Goal: Information Seeking & Learning: Learn about a topic

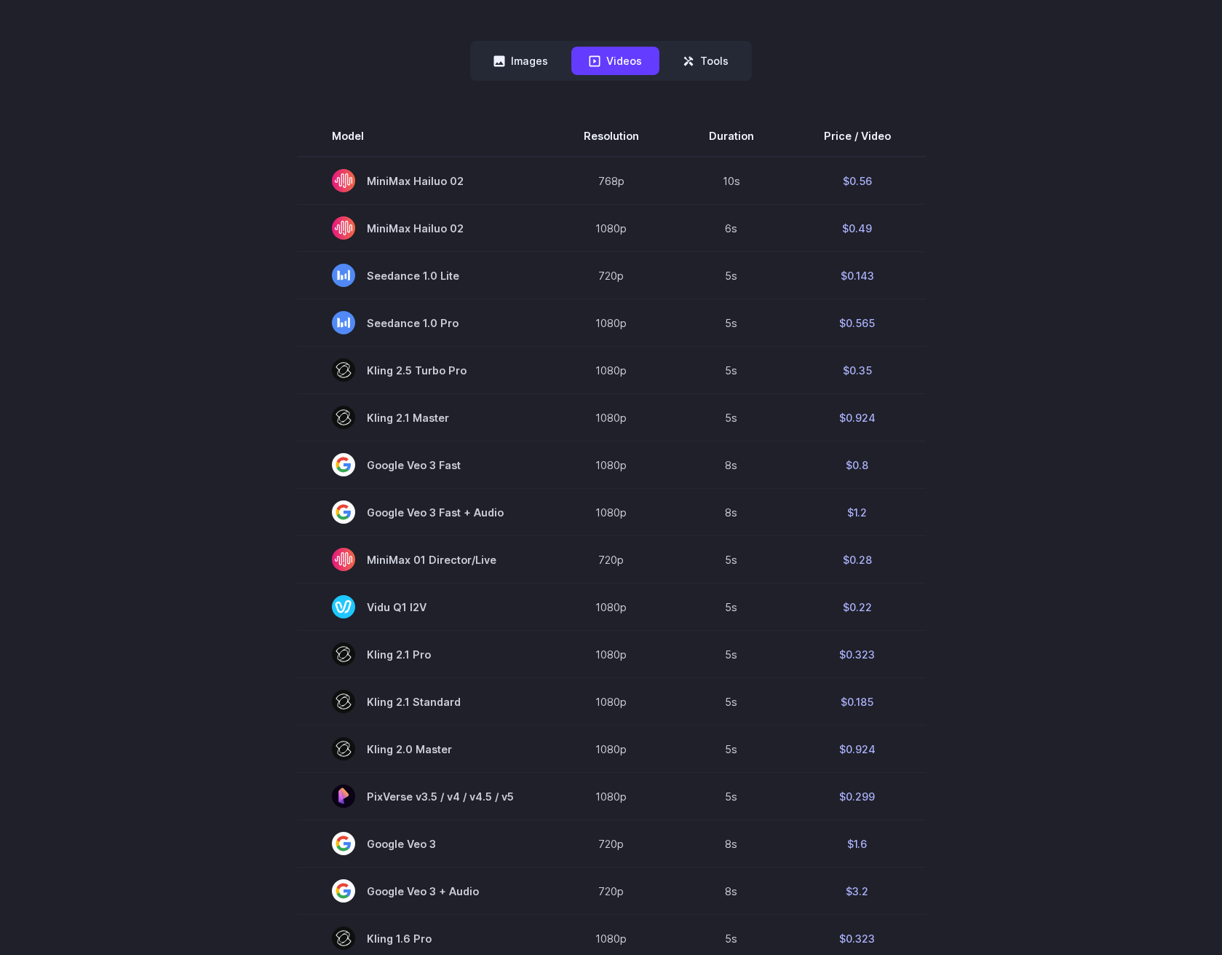
scroll to position [265, 0]
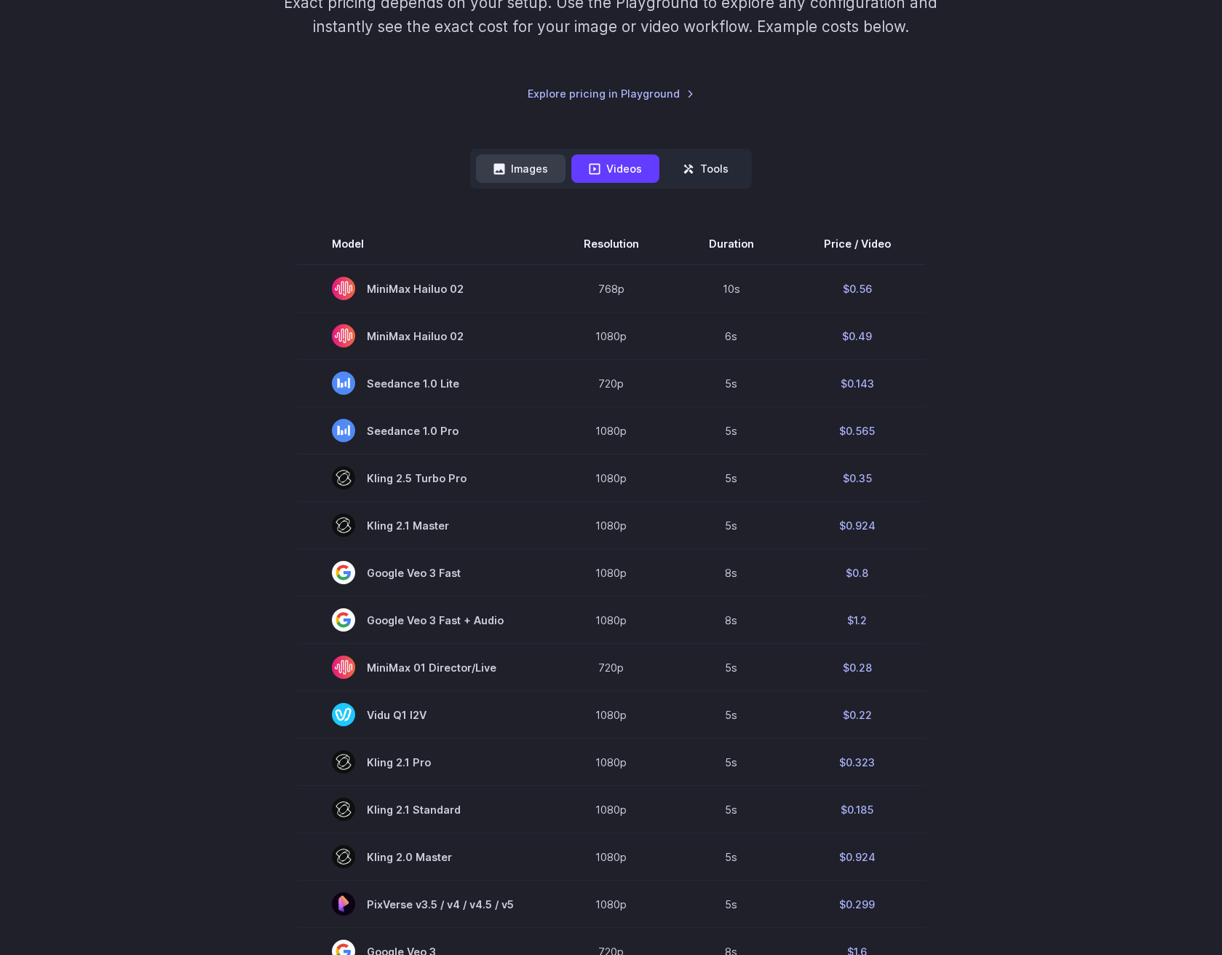
click at [523, 168] on button "Images" at bounding box center [521, 168] width 90 height 28
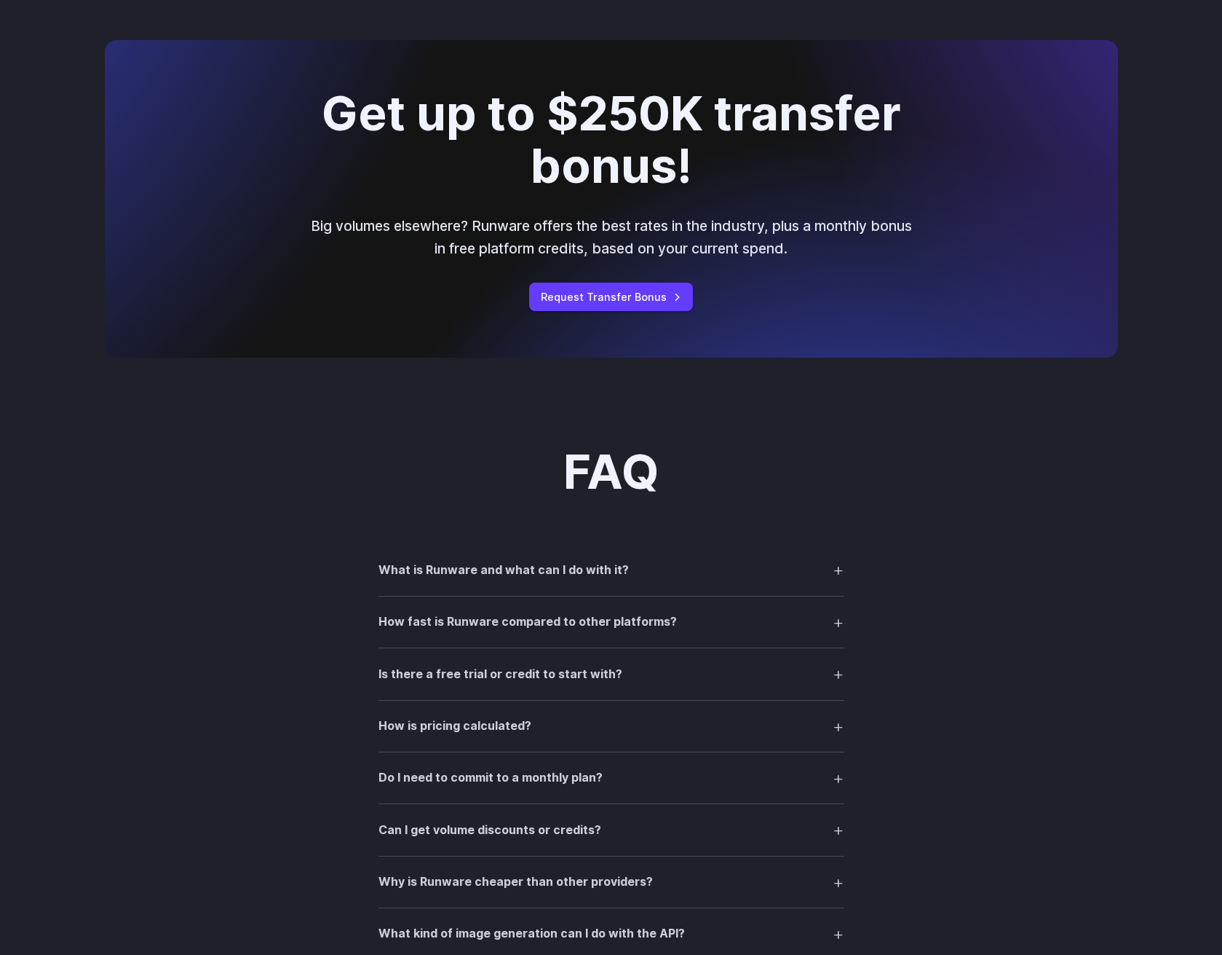
scroll to position [1608, 0]
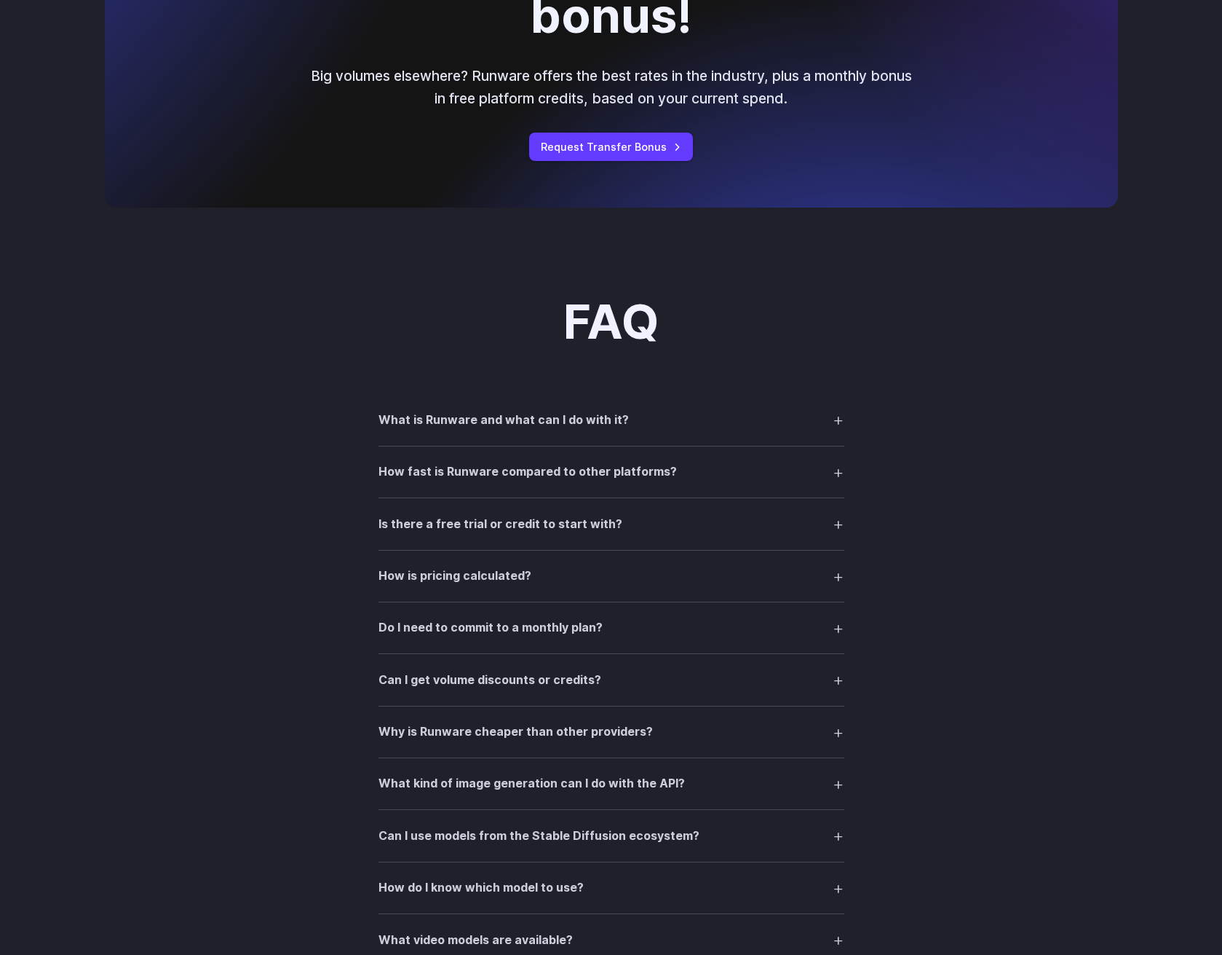
click at [399, 416] on h3 "What is Runware and what can I do with it?" at bounding box center [504, 420] width 250 height 19
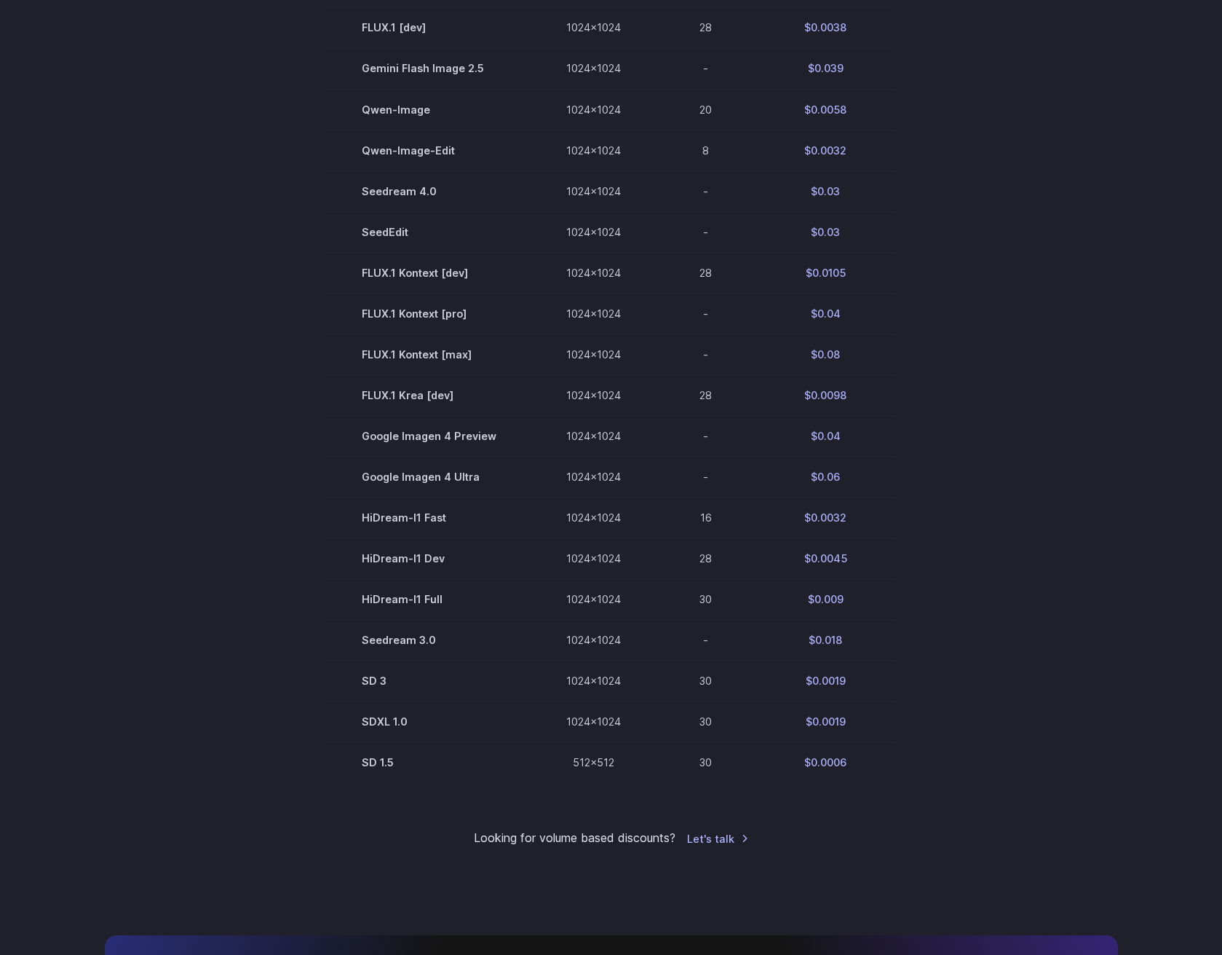
scroll to position [0, 0]
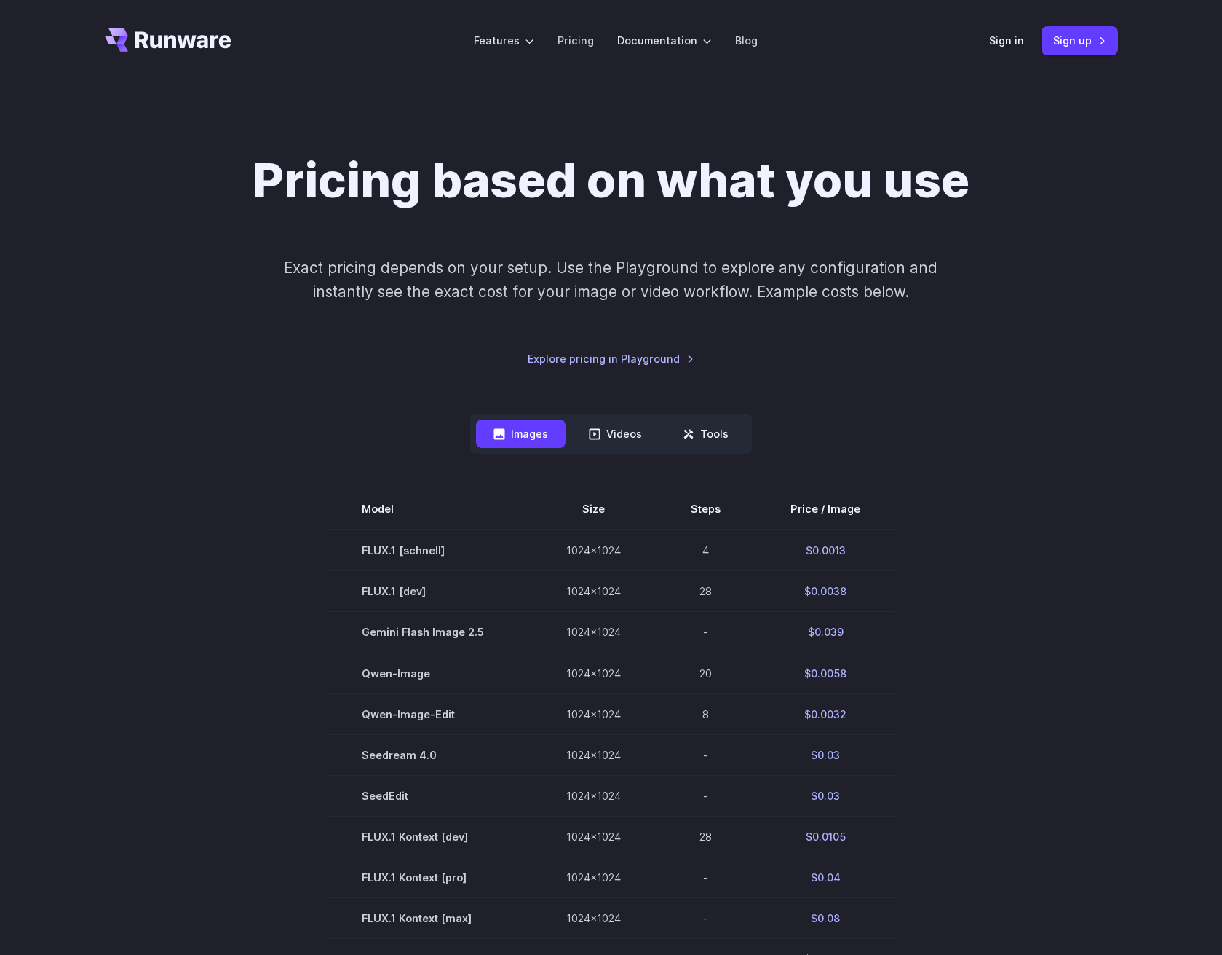
click at [181, 38] on icon "Go to /" at bounding box center [183, 39] width 96 height 17
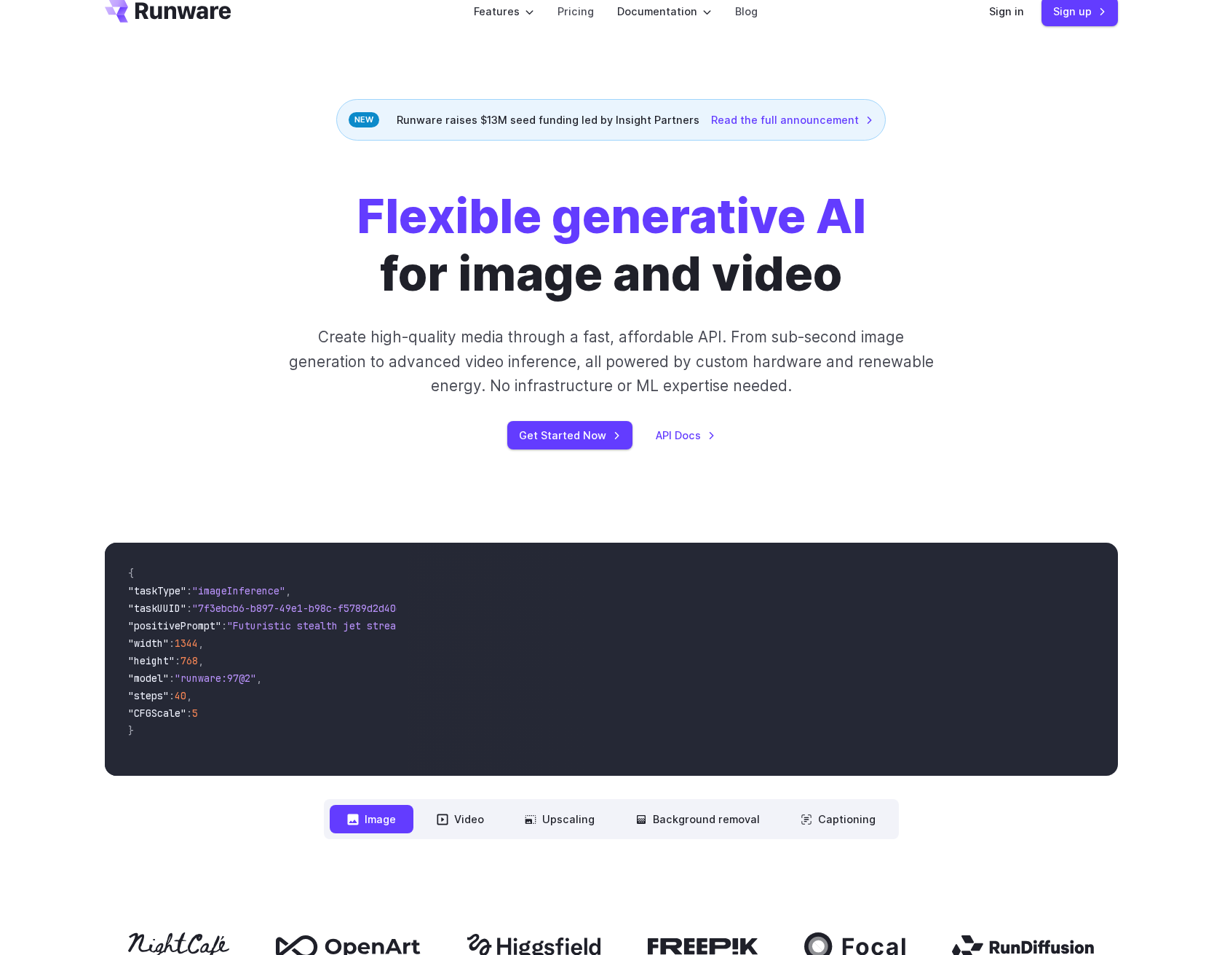
scroll to position [79, 0]
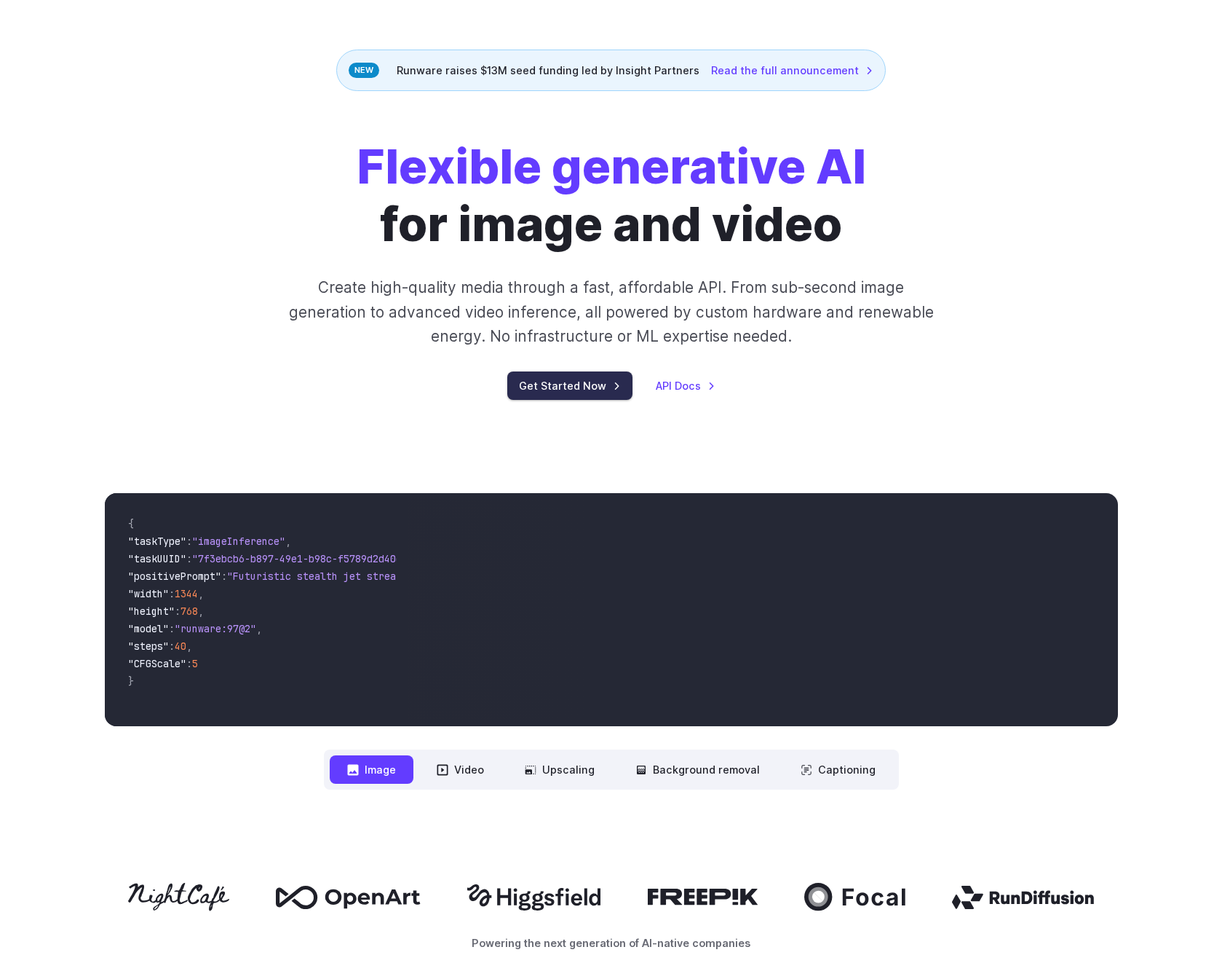
click at [546, 384] on link "Get Started Now" at bounding box center [569, 385] width 125 height 28
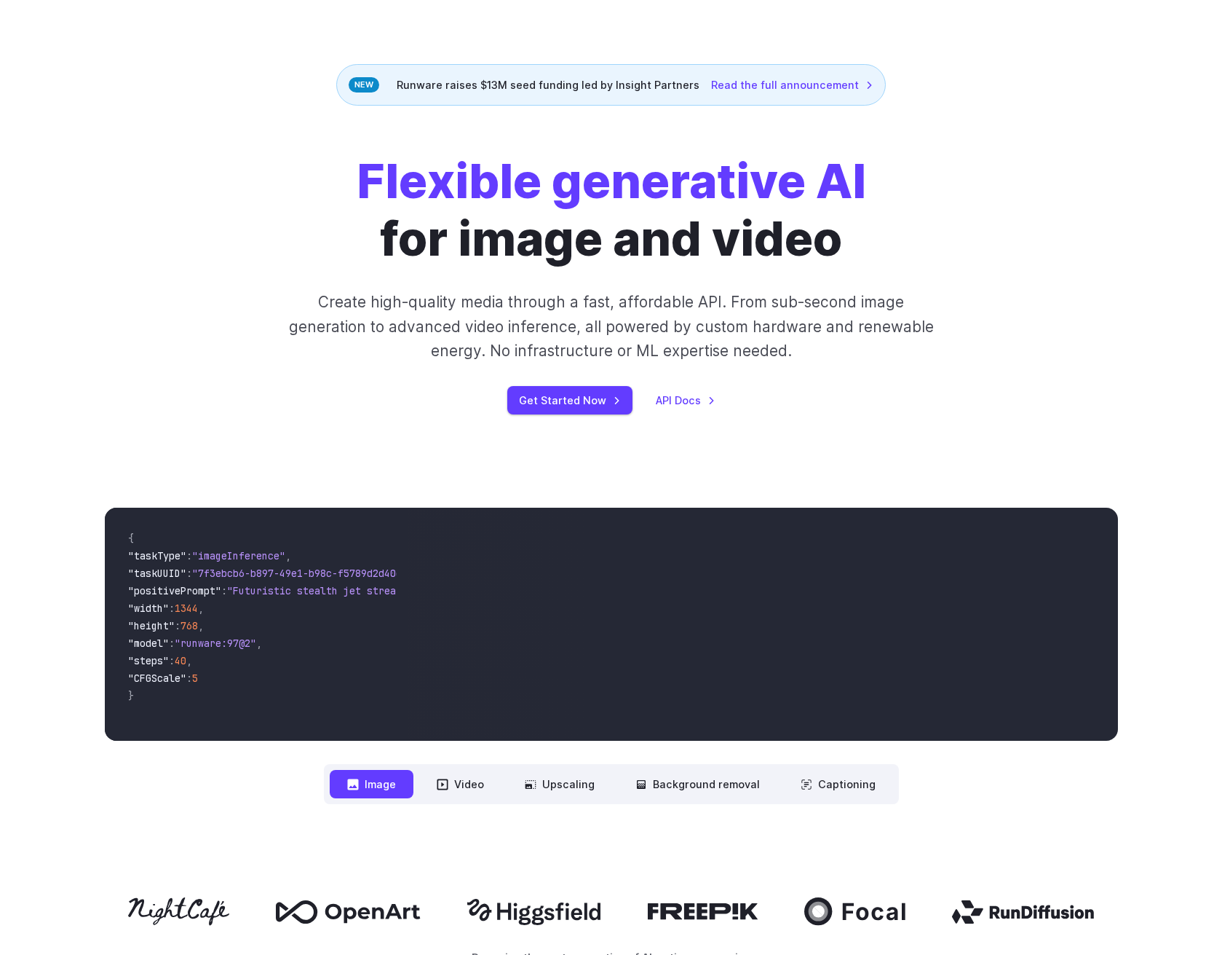
scroll to position [0, 0]
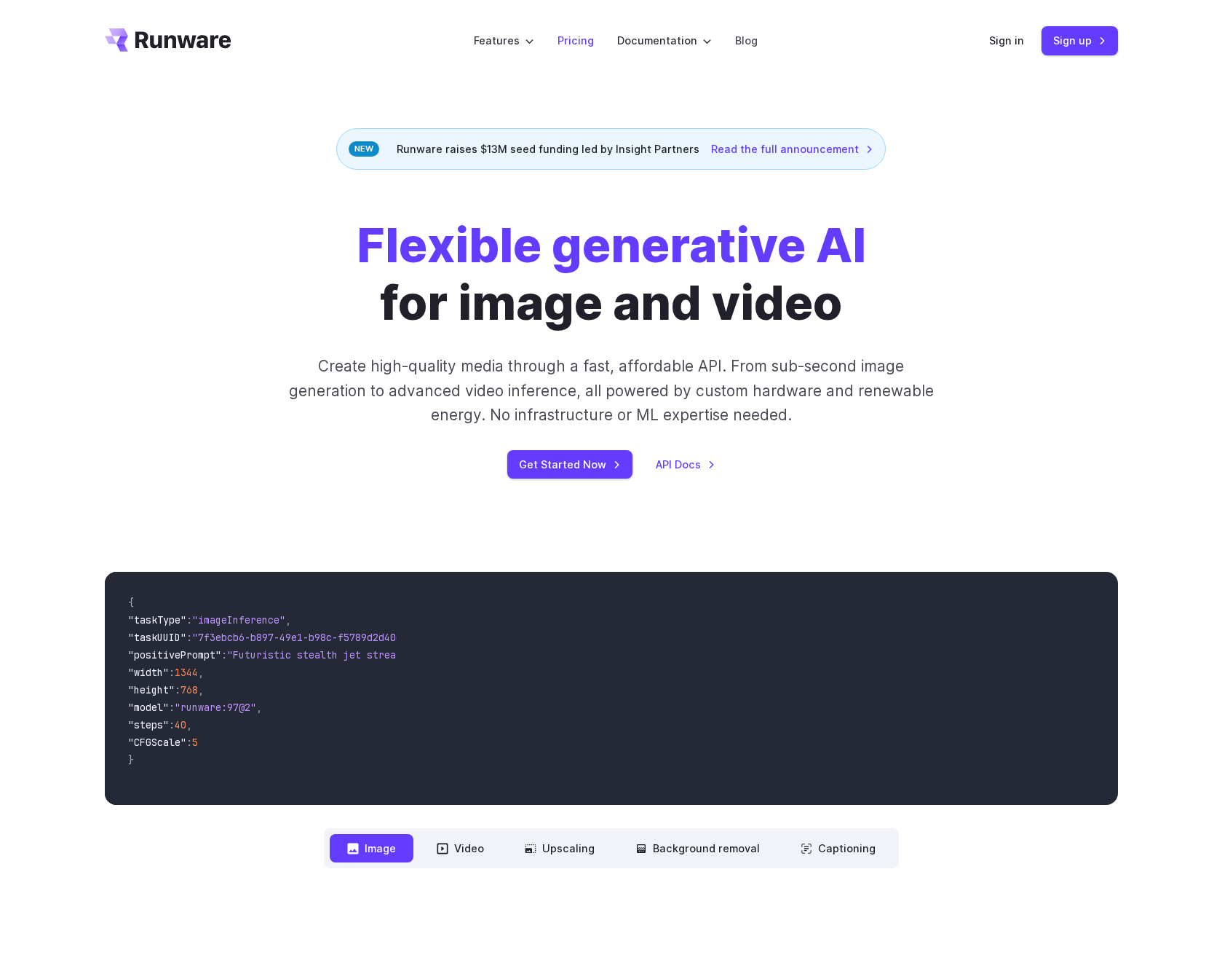
click at [577, 42] on link "Pricing" at bounding box center [576, 40] width 36 height 17
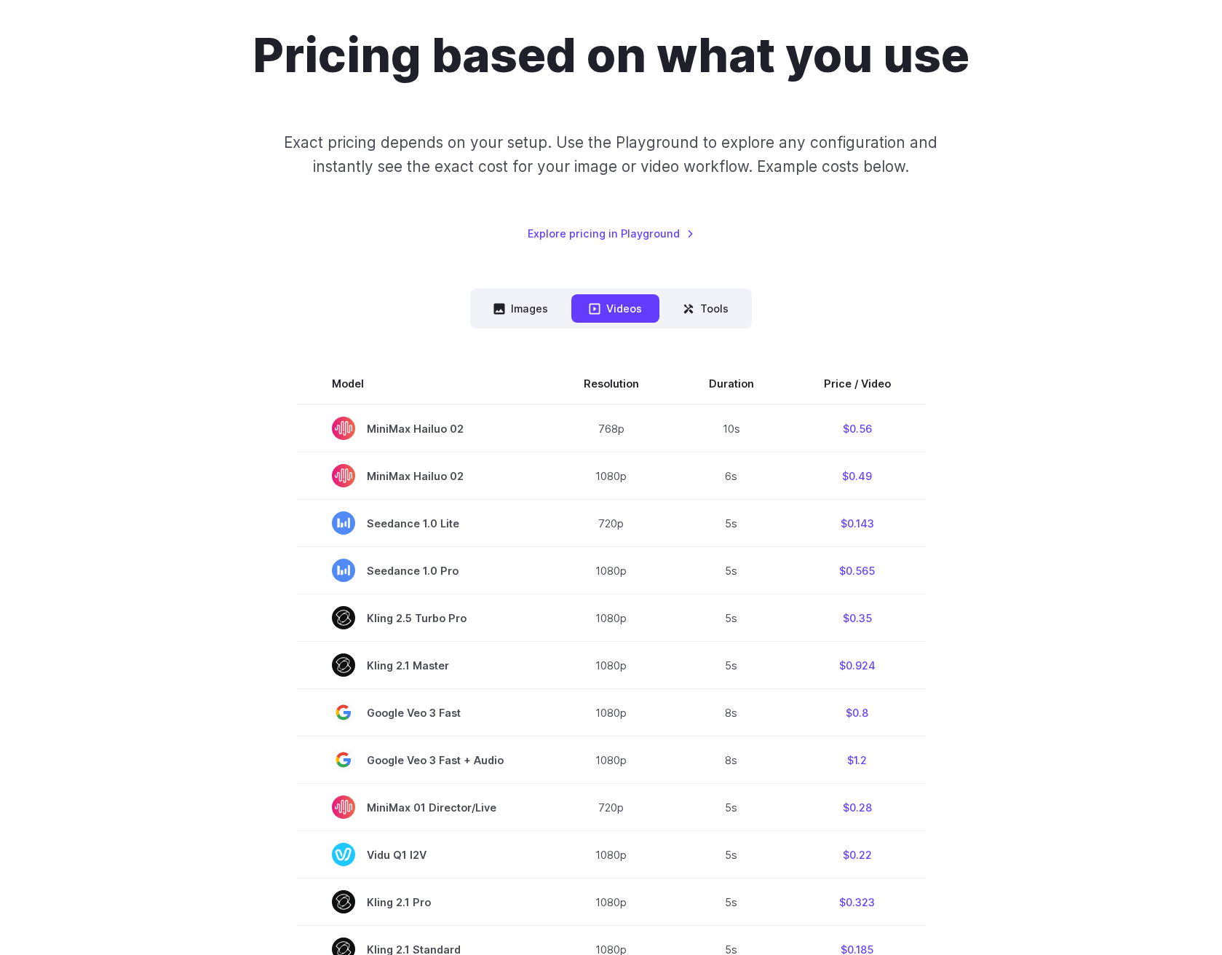
scroll to position [135, 0]
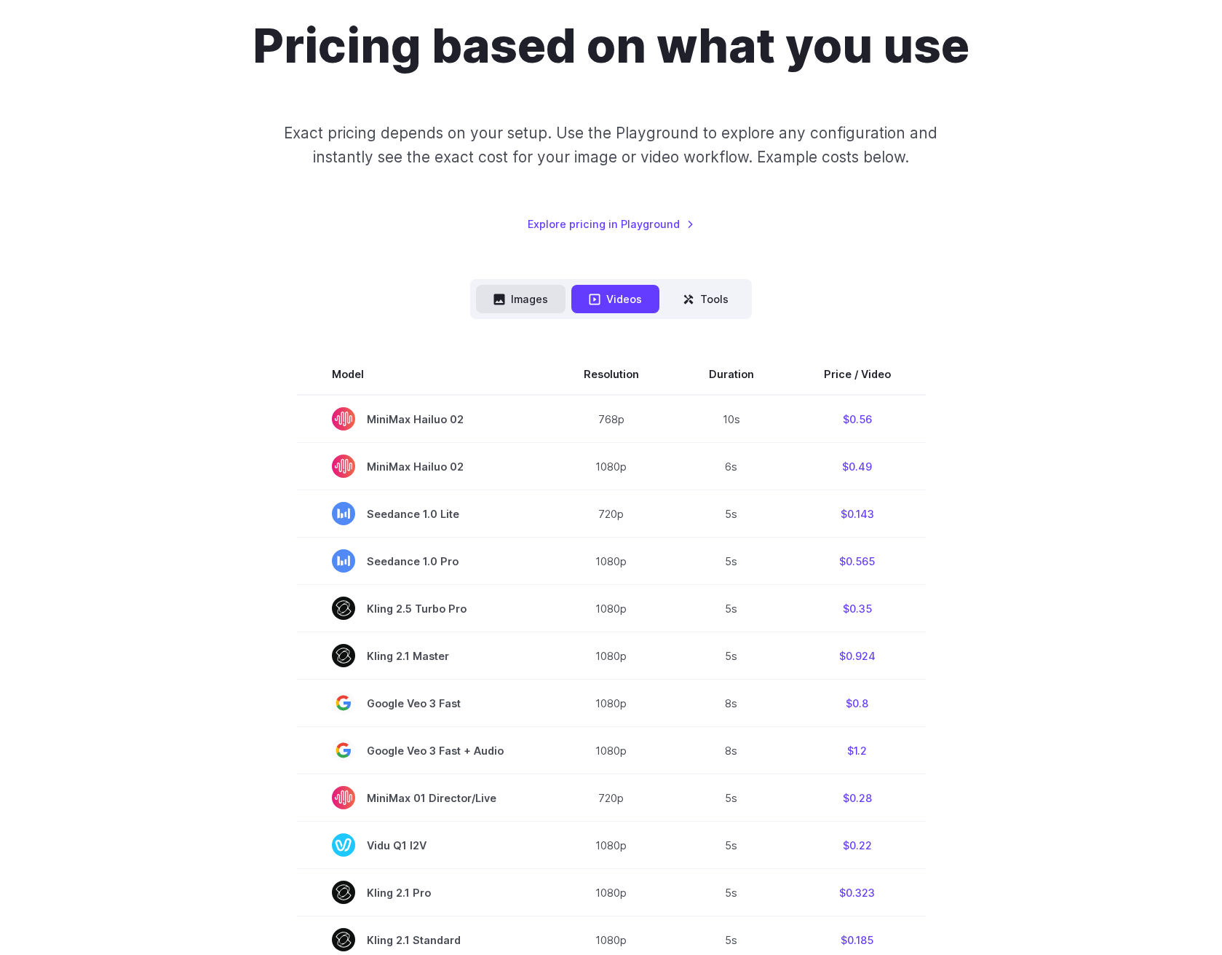
click at [523, 299] on button "Images" at bounding box center [521, 299] width 90 height 28
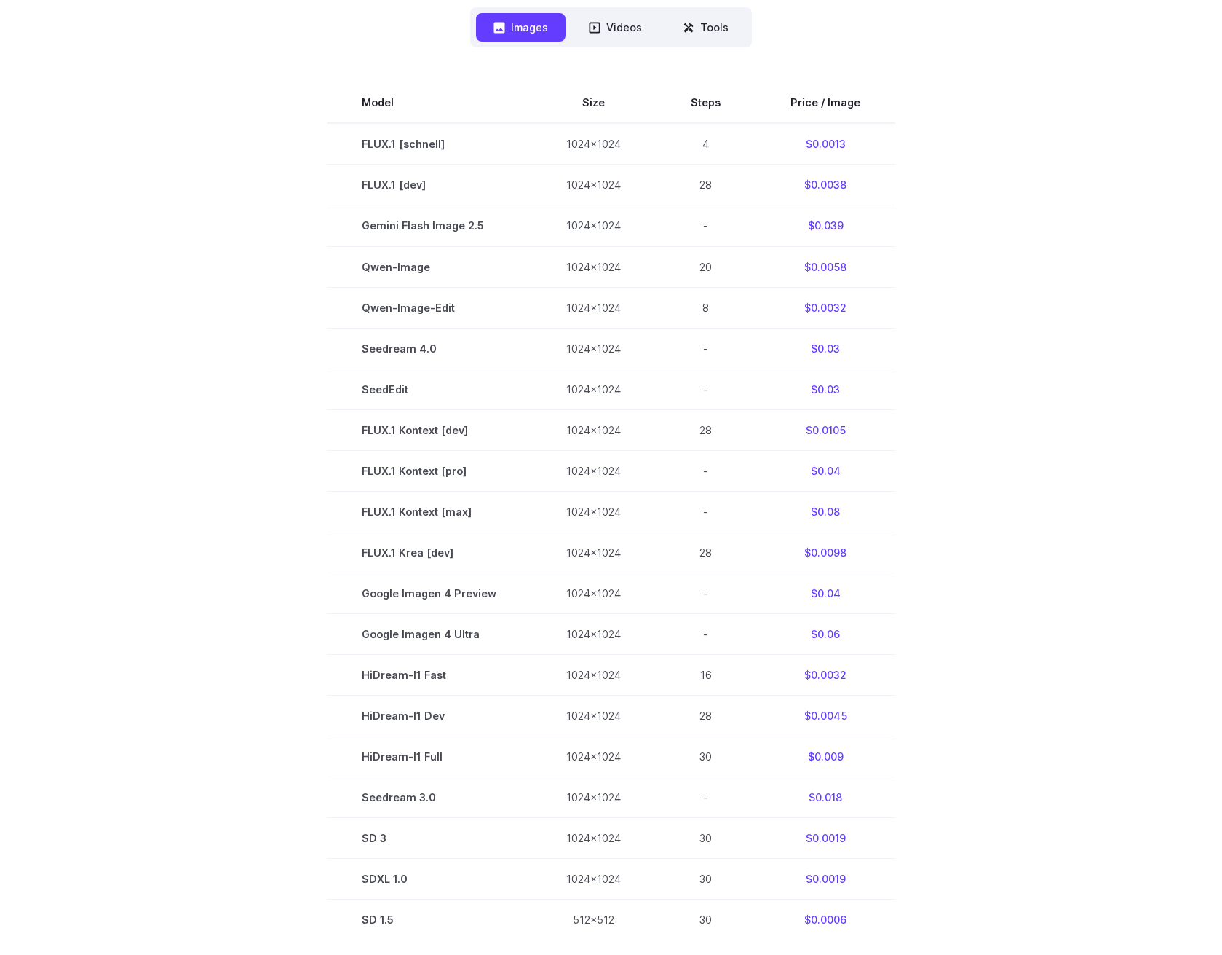
scroll to position [337, 0]
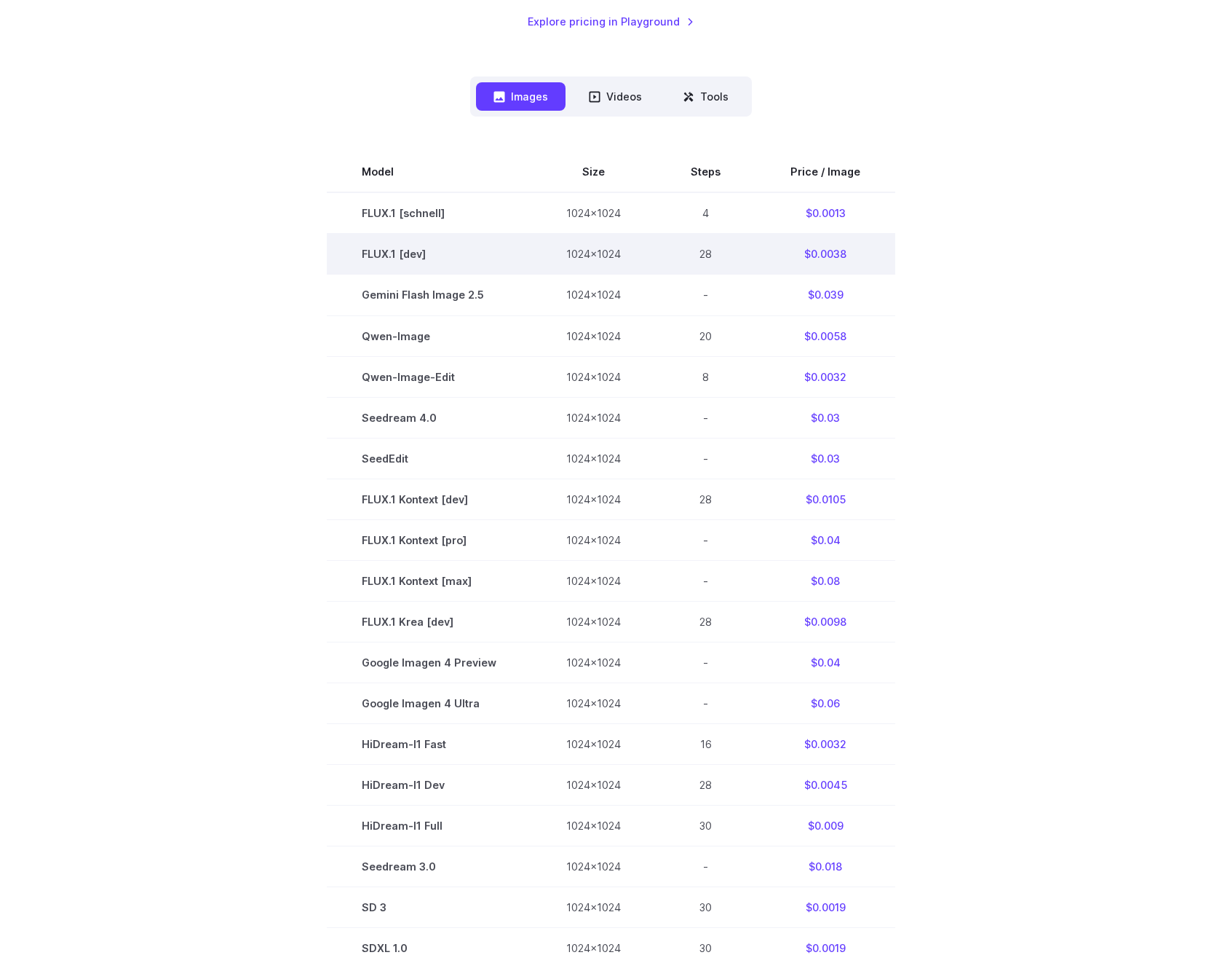
click at [382, 254] on td "FLUX.1 [dev]" at bounding box center [429, 254] width 205 height 41
click at [631, 256] on td "1024x1024" at bounding box center [593, 254] width 125 height 41
click at [849, 256] on td "$0.0038" at bounding box center [826, 254] width 140 height 41
click at [830, 253] on td "$0.0038" at bounding box center [826, 254] width 140 height 41
click at [308, 264] on section "Model Size Steps Price / Image FLUX.1 [schnell] 1024x1024 4 $0.0013 FLUX.1 [dev…" at bounding box center [611, 579] width 1013 height 857
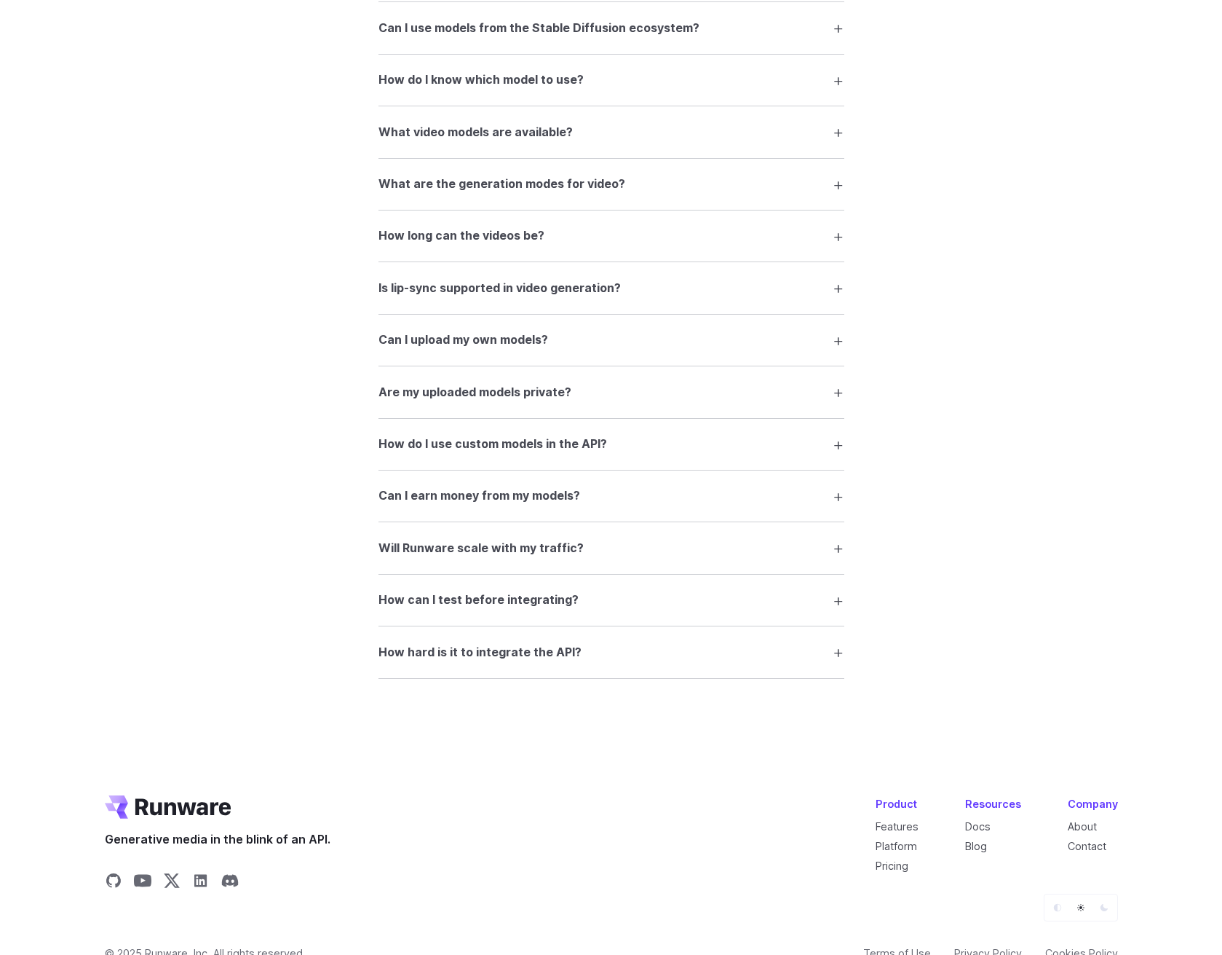
scroll to position [2487, 0]
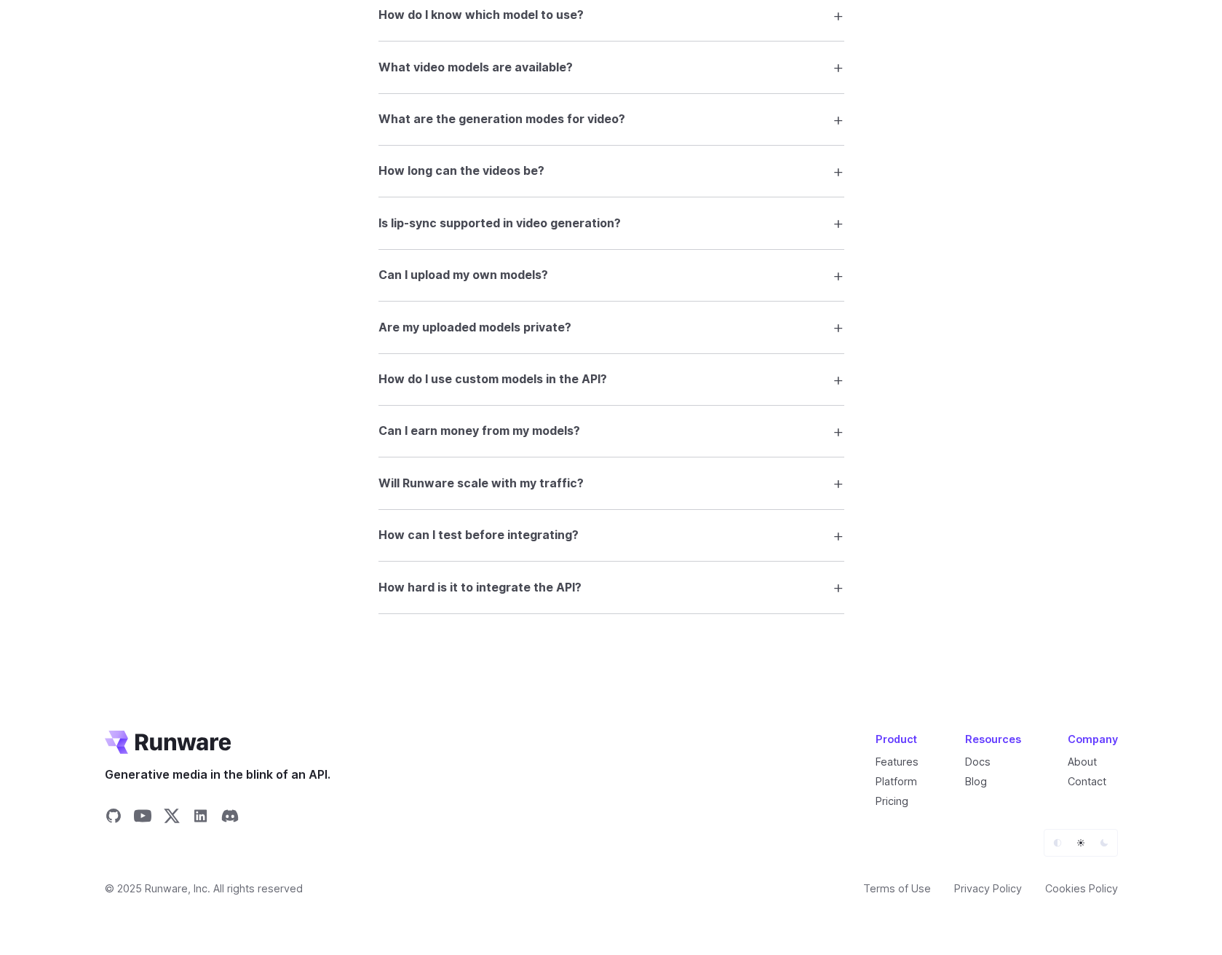
click at [456, 269] on h3 "Can I upload my own models?" at bounding box center [464, 275] width 170 height 19
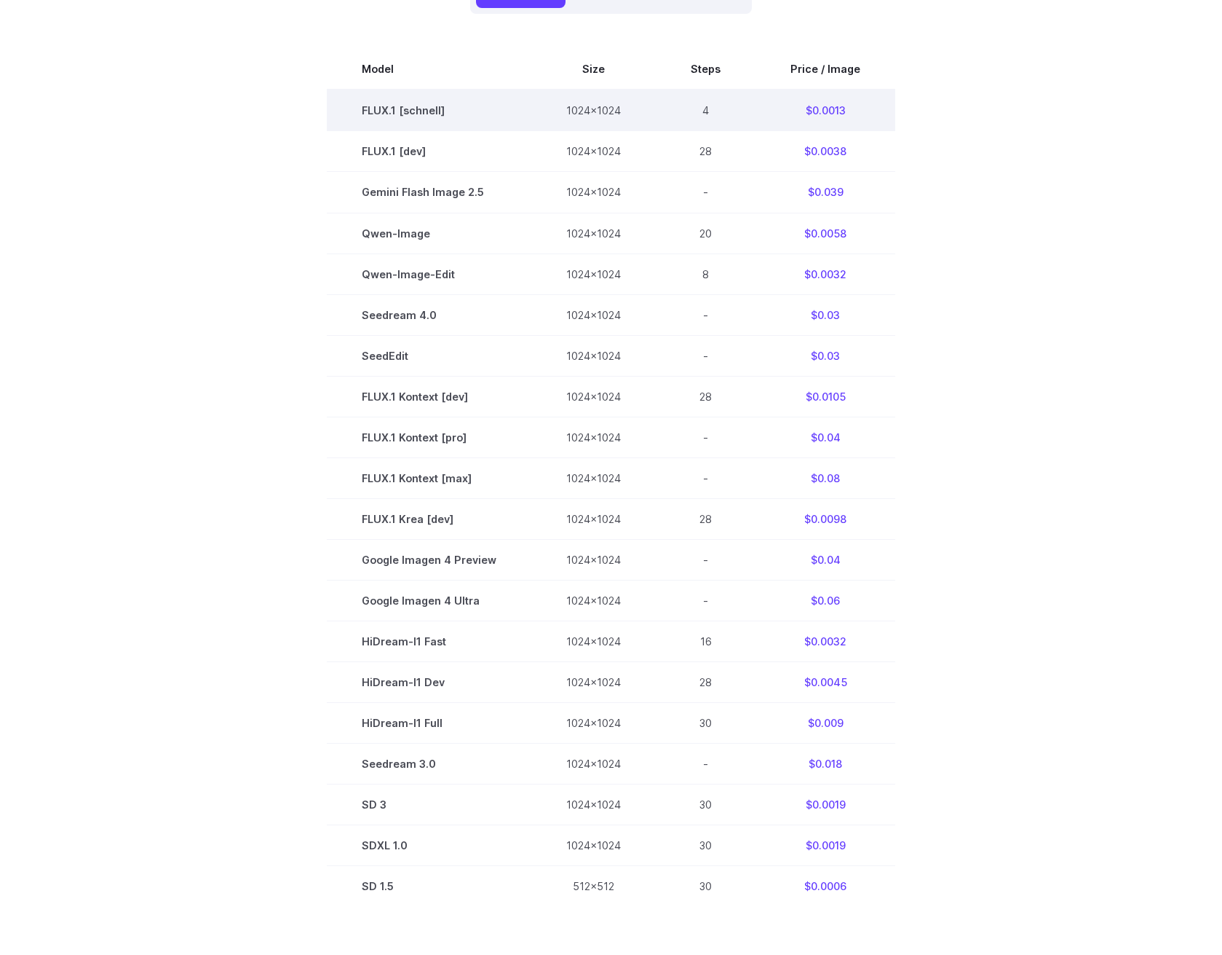
scroll to position [365, 0]
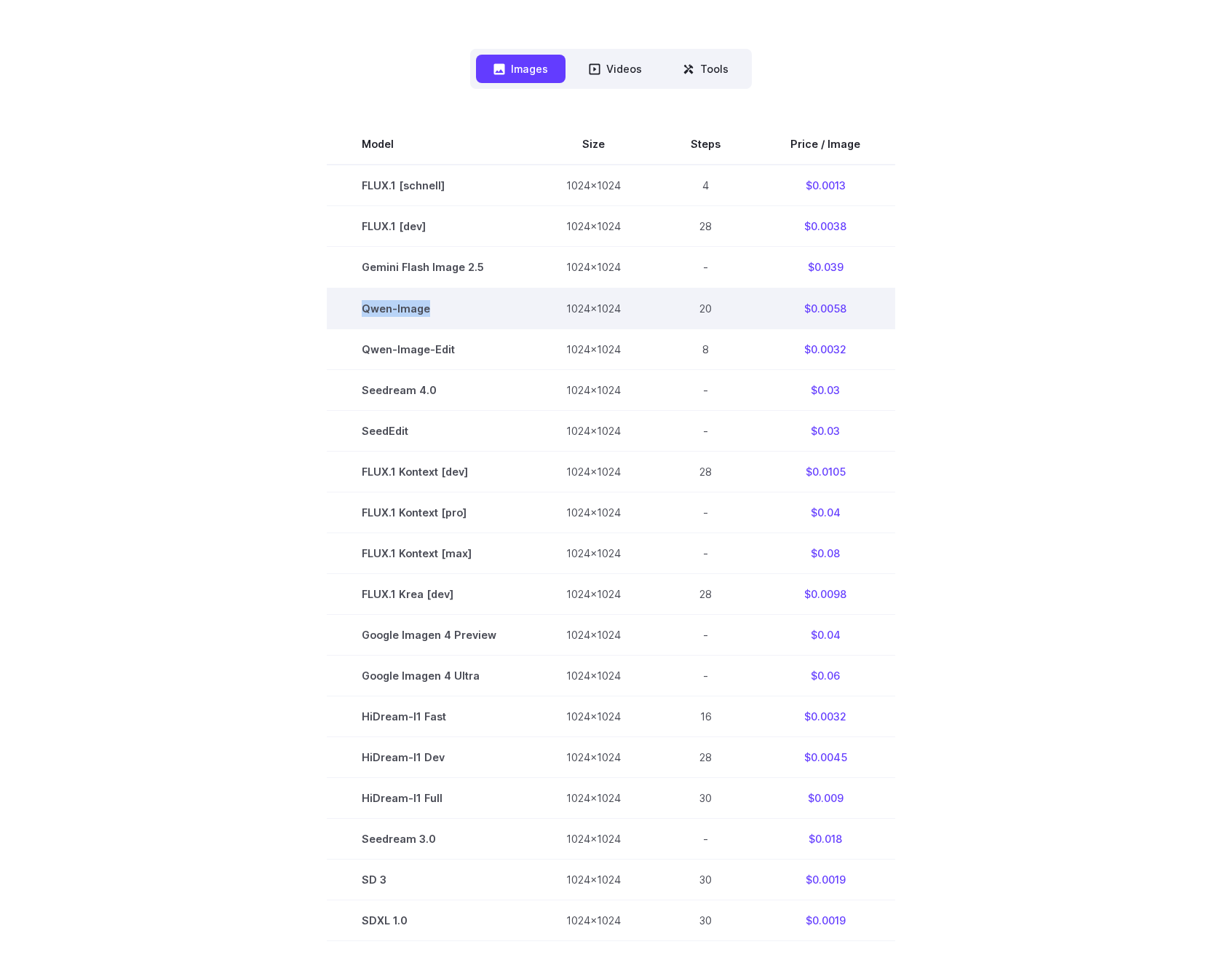
drag, startPoint x: 368, startPoint y: 310, endPoint x: 463, endPoint y: 317, distance: 94.9
click at [463, 317] on td "Qwen-Image" at bounding box center [429, 308] width 205 height 41
copy td "Qwen-Image"
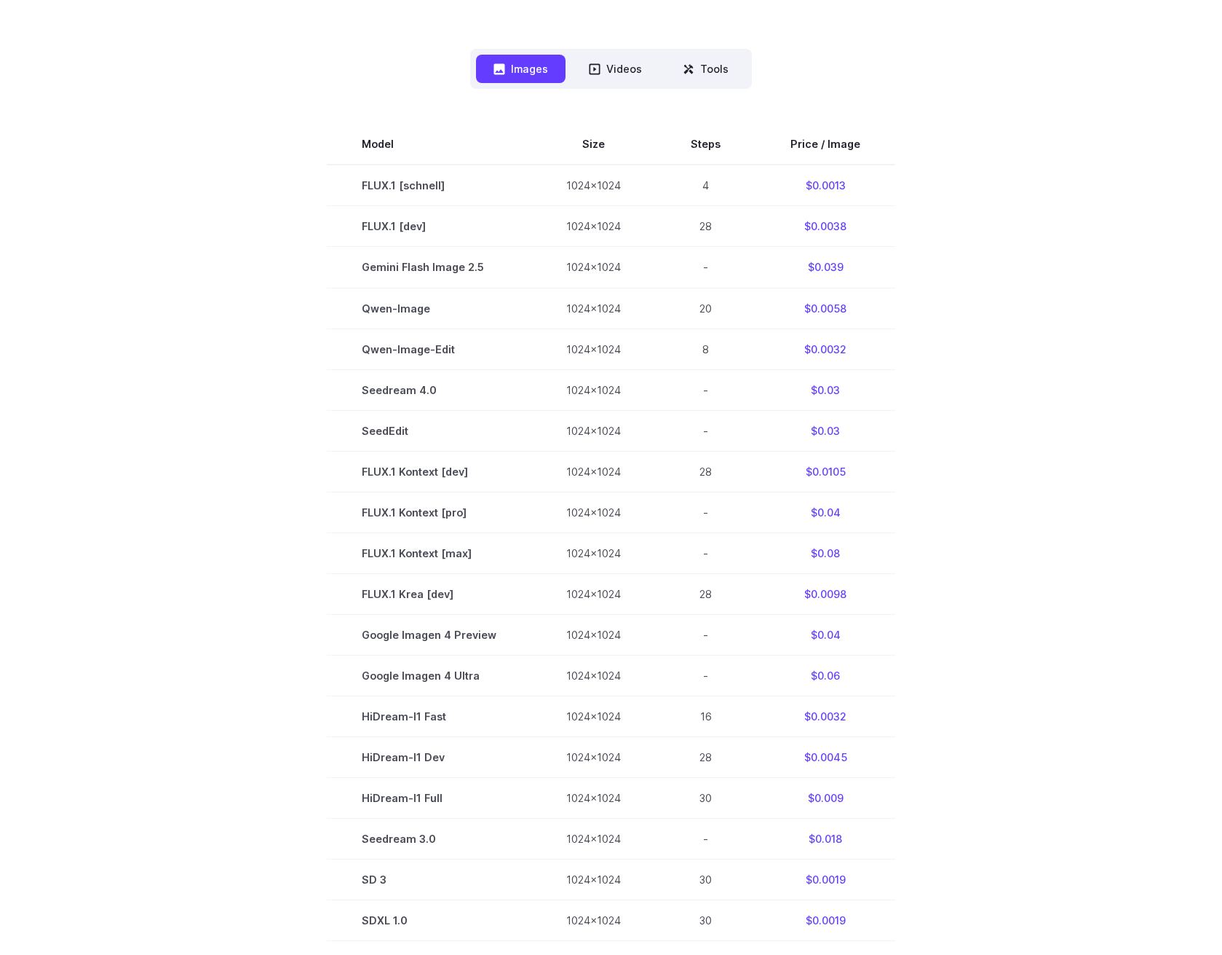
click at [1059, 280] on section "Model Size Steps Price / Image FLUX.1 [schnell] 1024x1024 4 $0.0013 FLUX.1 [dev…" at bounding box center [611, 552] width 1013 height 857
